Goal: Find specific page/section: Find specific page/section

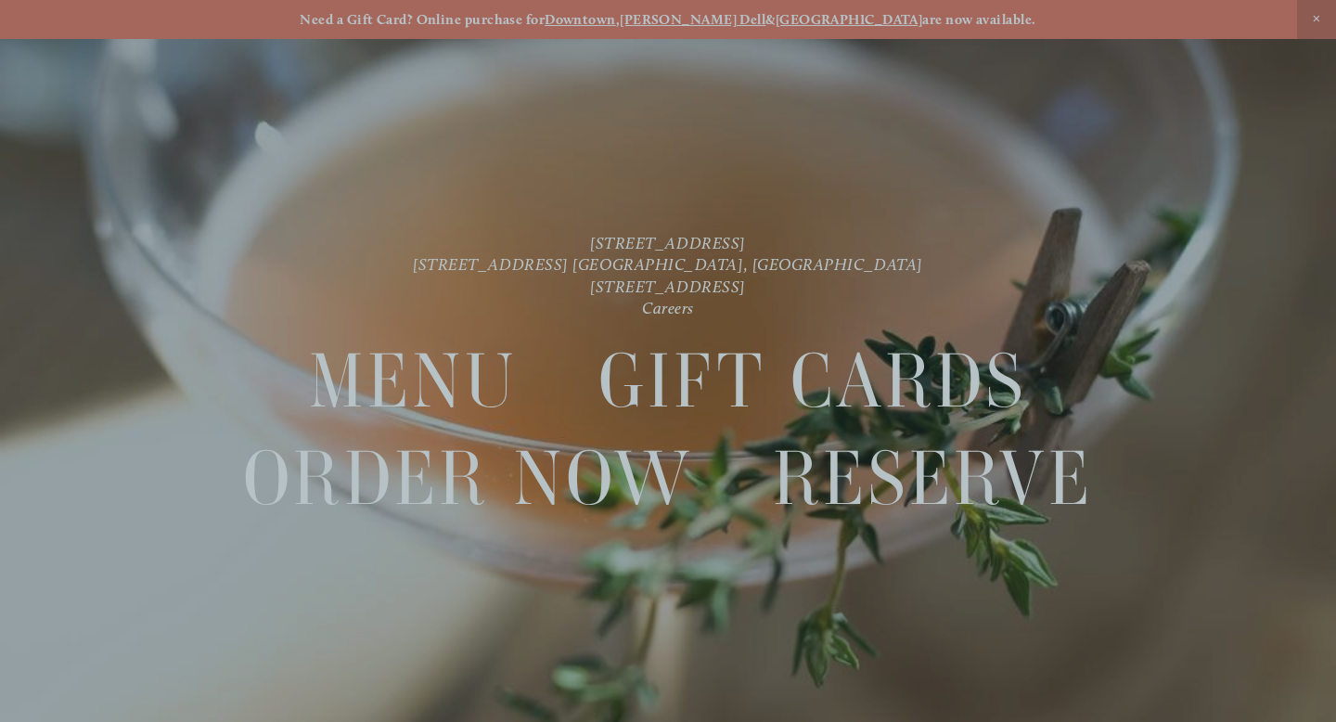
scroll to position [39, 0]
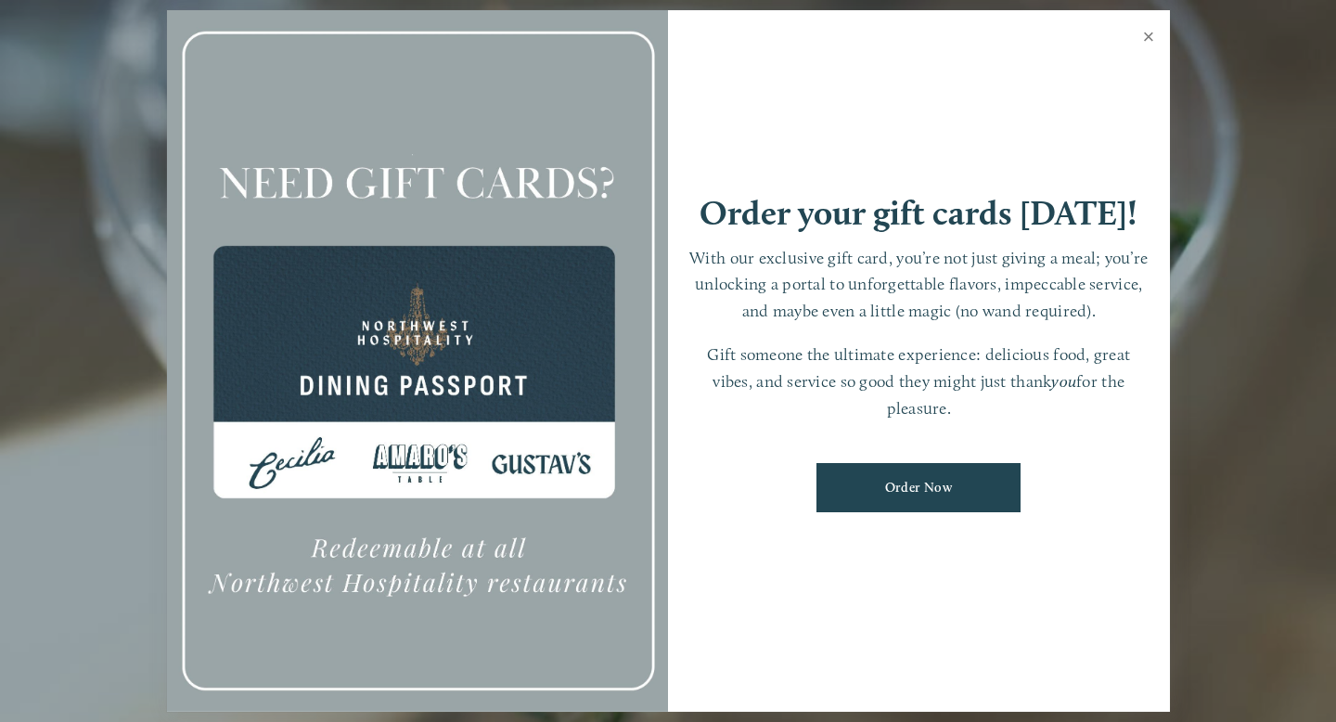
click at [1148, 33] on link "Close" at bounding box center [1149, 39] width 36 height 52
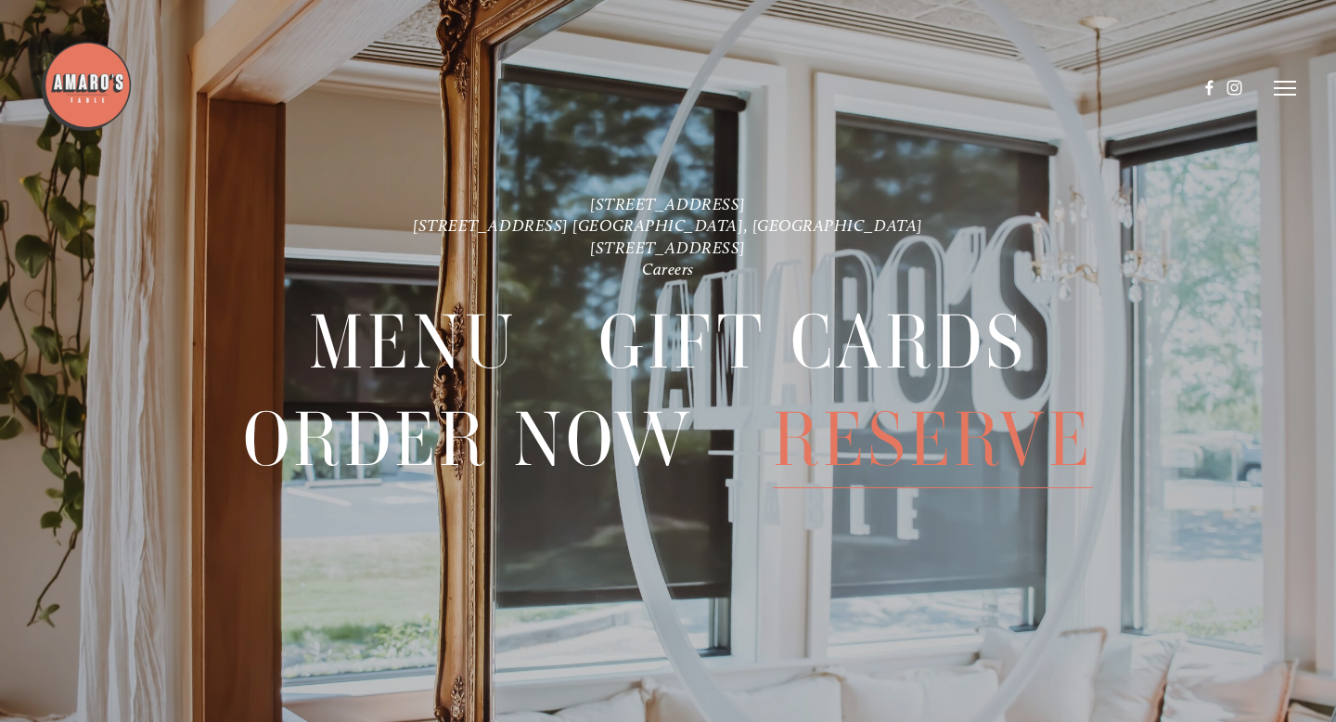
scroll to position [0, 0]
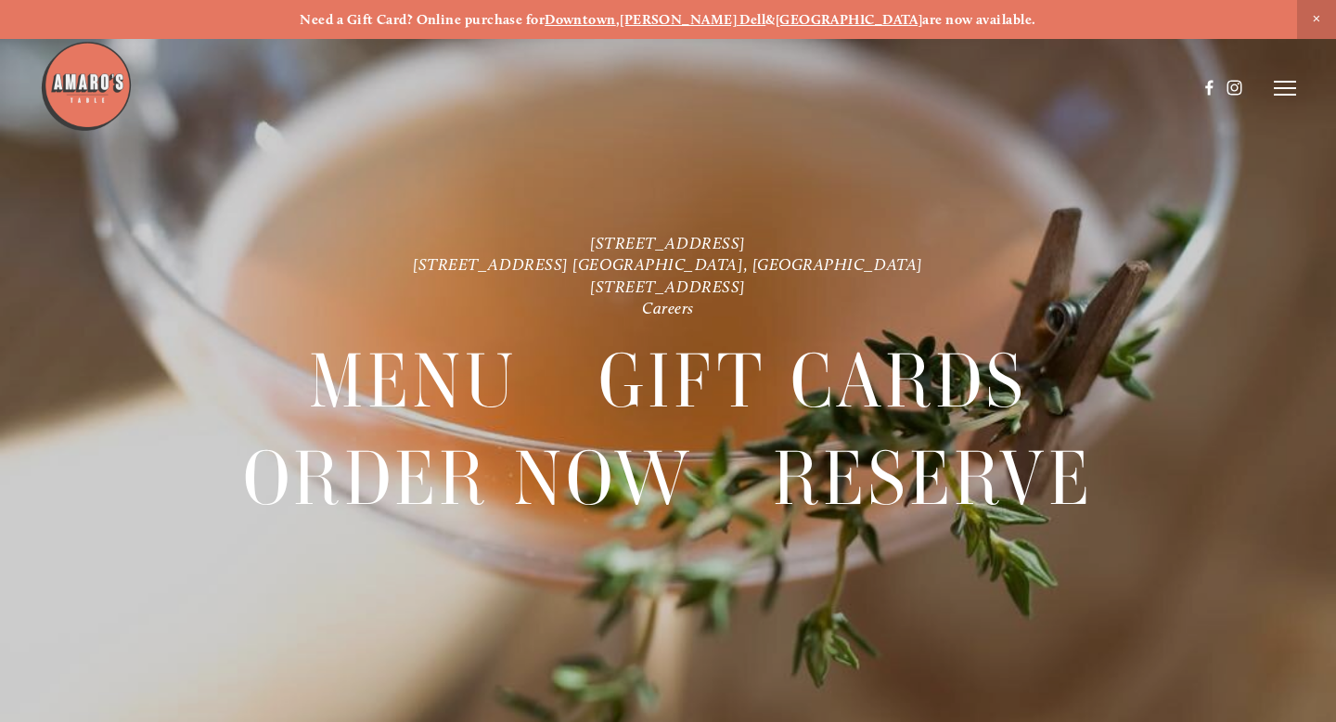
click at [1277, 80] on icon at bounding box center [1284, 88] width 22 height 17
click at [938, 90] on span "Menu" at bounding box center [955, 88] width 34 height 16
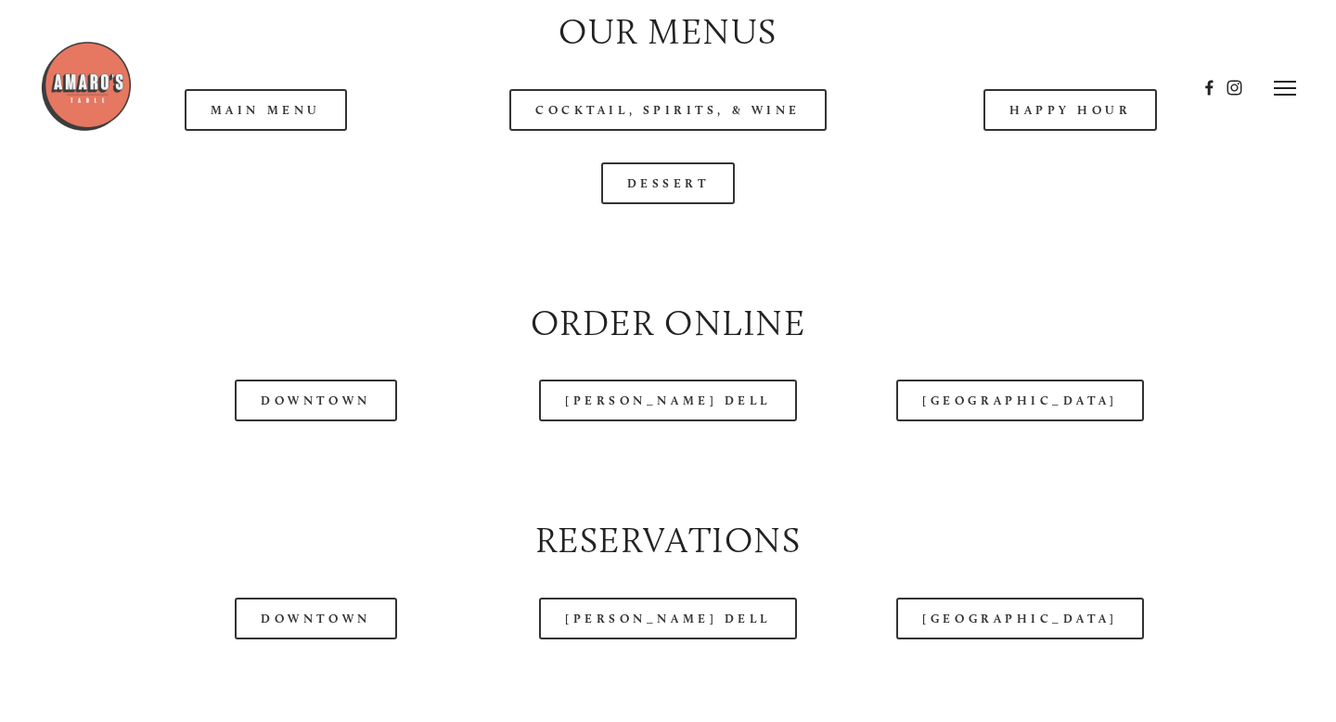
scroll to position [1934, 0]
click at [1093, 115] on div at bounding box center [618, 88] width 1157 height 96
click at [1066, 112] on div at bounding box center [618, 88] width 1157 height 96
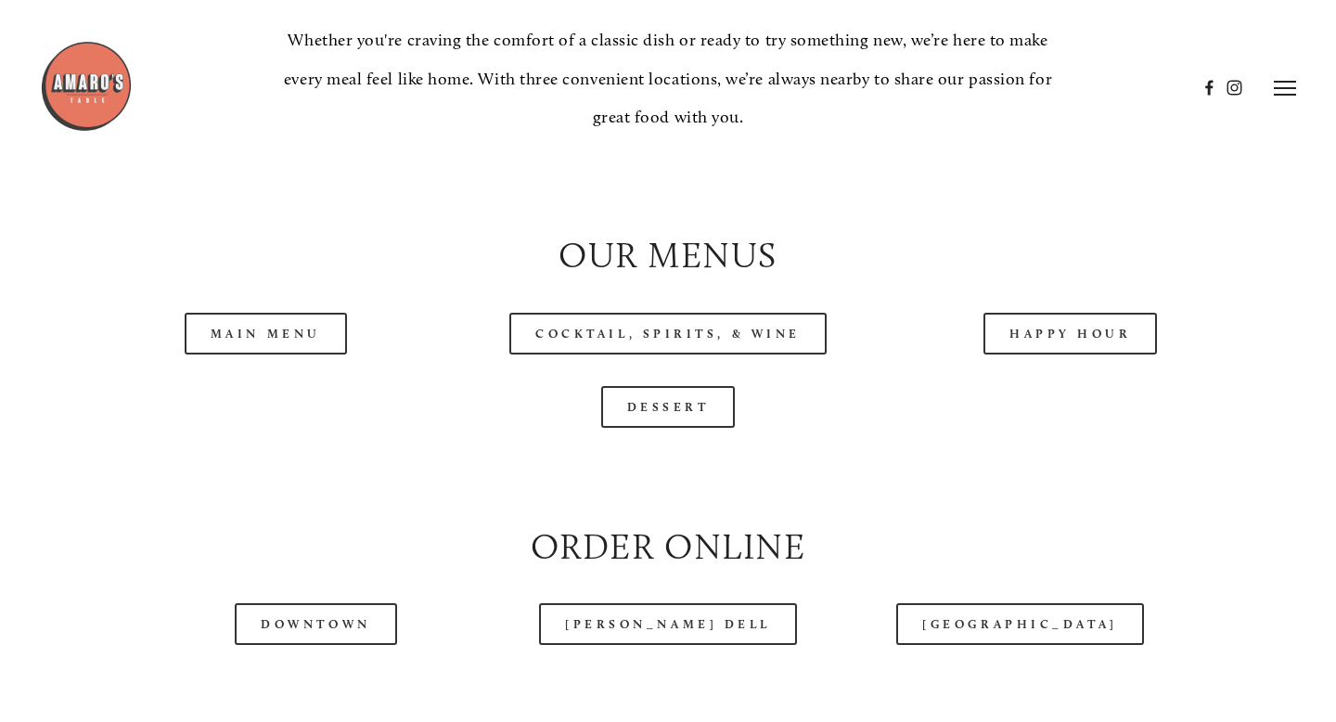
scroll to position [1697, 0]
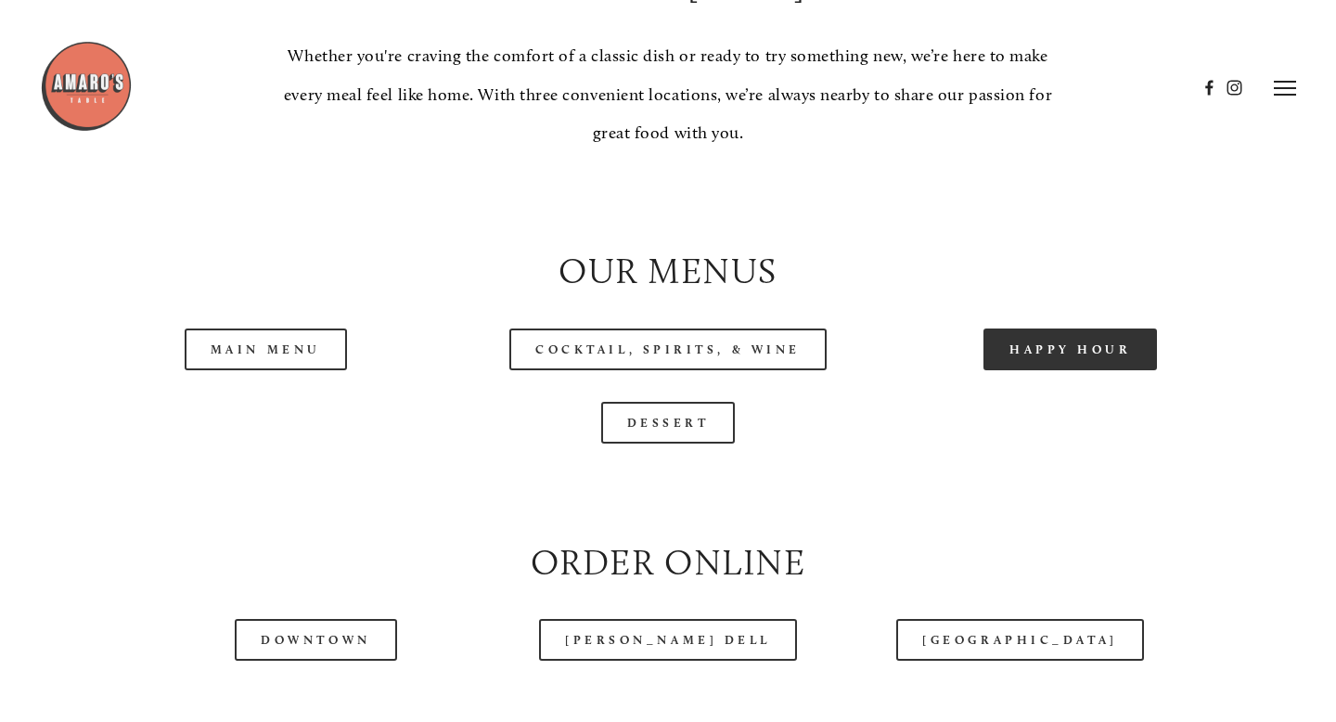
click at [1050, 346] on link "Happy Hour" at bounding box center [1070, 349] width 174 height 42
